Goal: Information Seeking & Learning: Learn about a topic

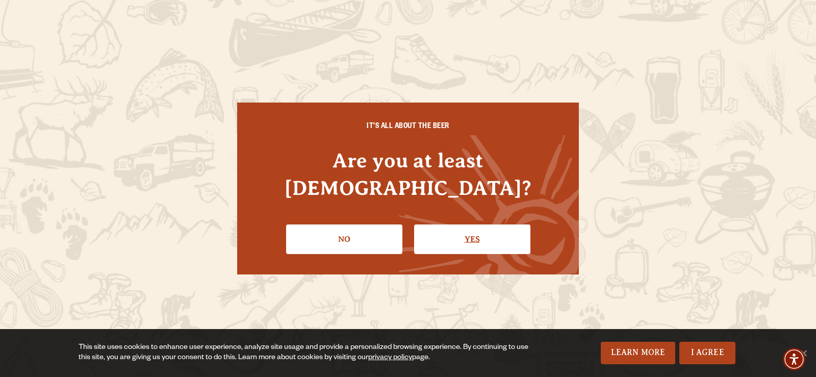
click at [447, 230] on link "Yes" at bounding box center [472, 239] width 116 height 30
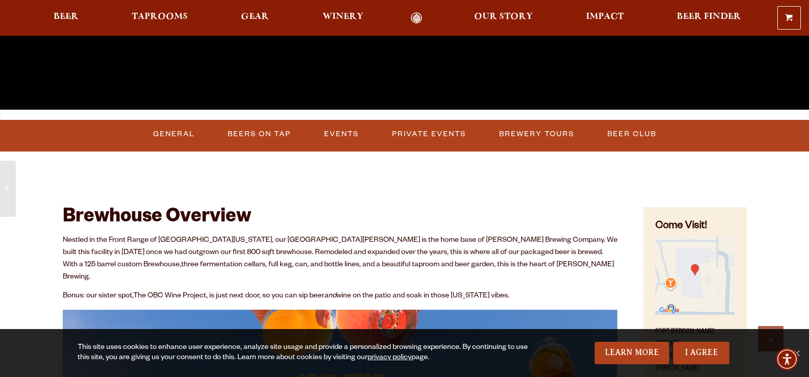
scroll to position [357, 0]
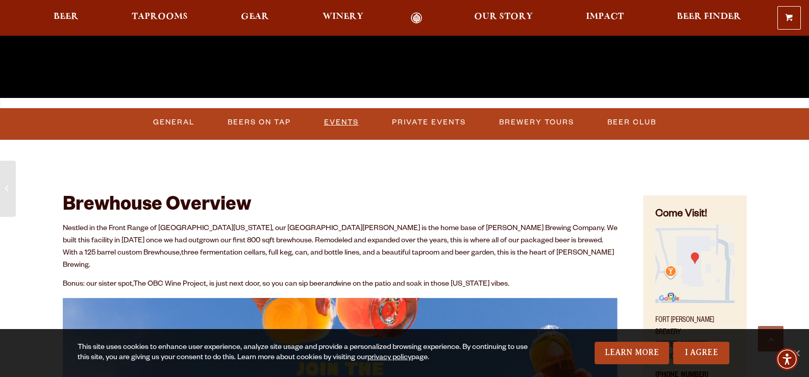
click at [347, 120] on link "Events" at bounding box center [341, 122] width 43 height 23
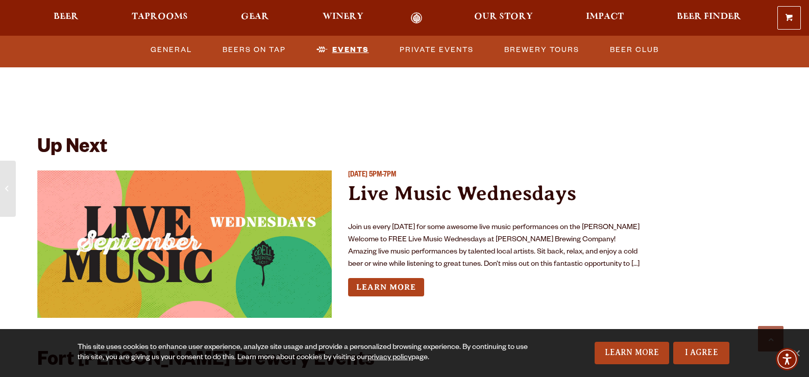
scroll to position [3707, 0]
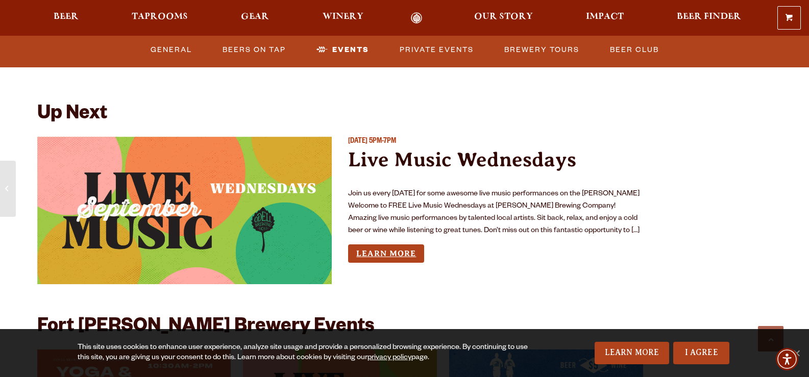
click at [391, 244] on link "Learn More" at bounding box center [386, 253] width 76 height 19
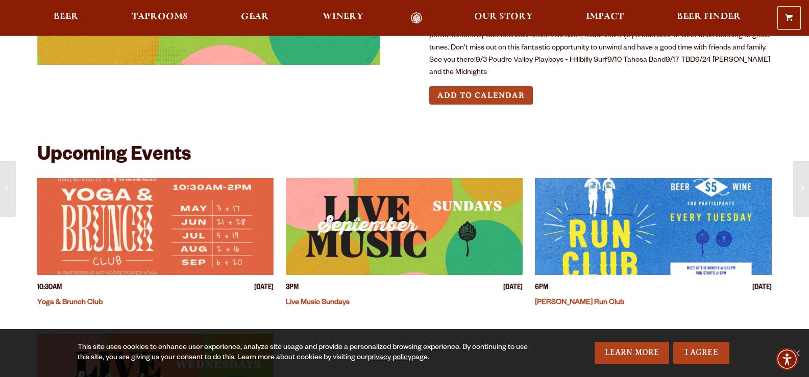
scroll to position [204, 0]
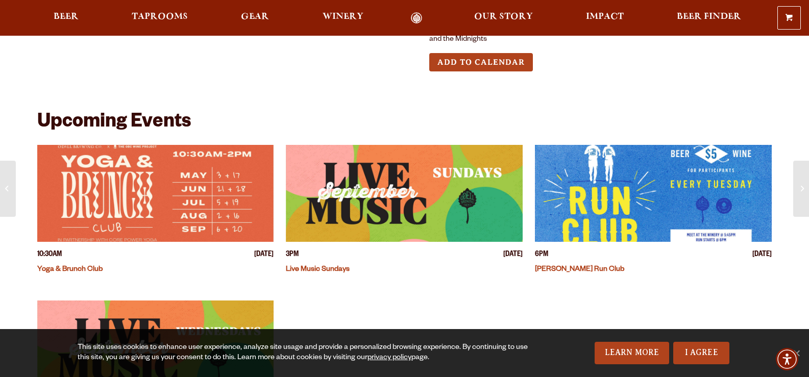
click at [432, 193] on img "View event details" at bounding box center [404, 193] width 237 height 97
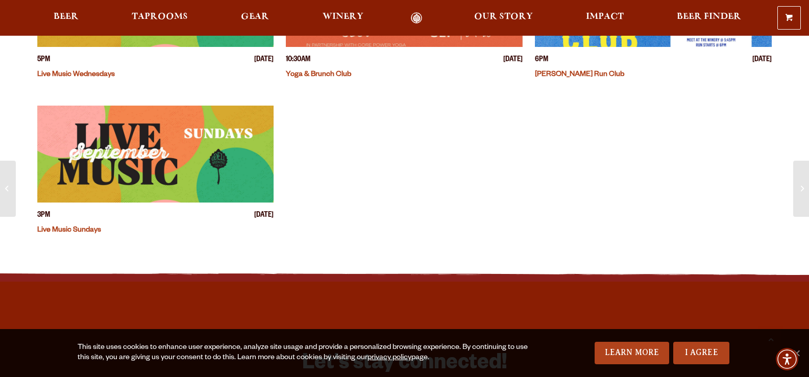
scroll to position [357, 0]
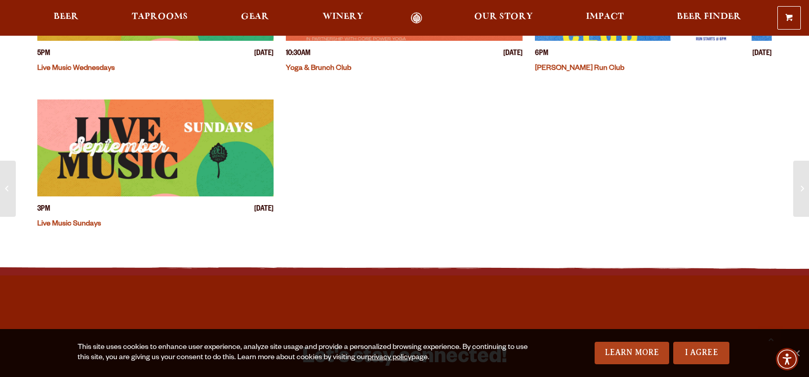
click at [92, 226] on link "Live Music Sundays" at bounding box center [69, 224] width 64 height 8
